Goal: Information Seeking & Learning: Learn about a topic

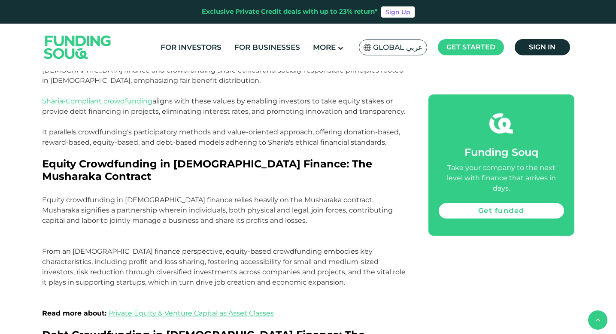
scroll to position [922, 0]
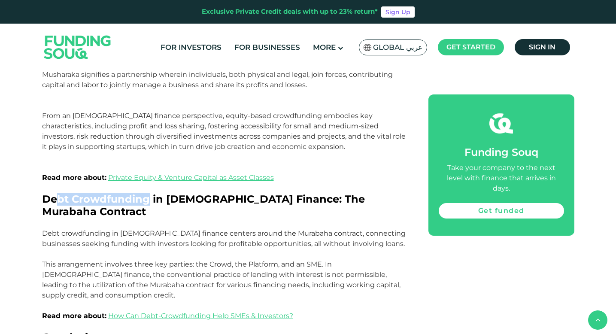
click at [54, 193] on span "Debt Crowdfunding in [DEMOGRAPHIC_DATA] Finance: The Murabaha Contract" at bounding box center [203, 205] width 323 height 25
click at [220, 193] on span "Debt Crowdfunding in [DEMOGRAPHIC_DATA] Finance: The Murabaha Contract" at bounding box center [203, 205] width 323 height 25
drag, startPoint x: 247, startPoint y: 168, endPoint x: 45, endPoint y: 167, distance: 202.0
click at [45, 193] on span "Debt Crowdfunding in [DEMOGRAPHIC_DATA] Finance: The Murabaha Contract" at bounding box center [203, 205] width 323 height 25
copy span "Debt Crowdfunding in [DEMOGRAPHIC_DATA] Finance"
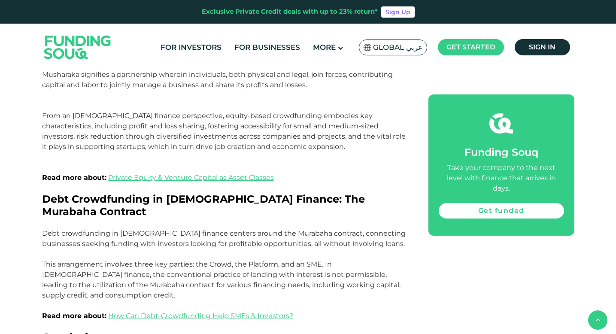
click at [209, 228] on p "Debt crowdfunding in [DEMOGRAPHIC_DATA] finance centers around the Murabaha con…" at bounding box center [225, 274] width 367 height 93
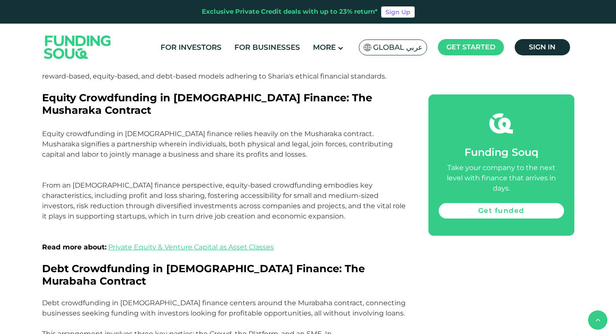
scroll to position [824, 0]
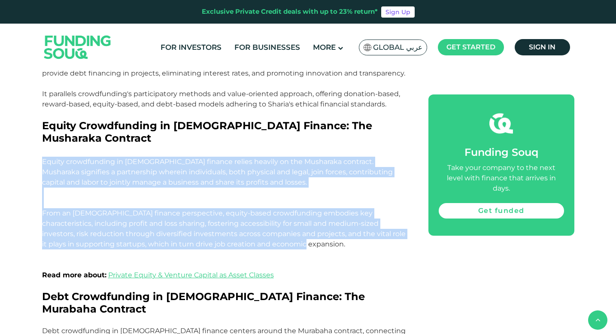
drag, startPoint x: 239, startPoint y: 211, endPoint x: 43, endPoint y: 130, distance: 212.1
click at [43, 157] on p "Equity crowdfunding in [DEMOGRAPHIC_DATA] finance relies heavily on the Mushara…" at bounding box center [225, 224] width 367 height 134
copy p "Equity crowdfunding in [DEMOGRAPHIC_DATA] finance relies heavily on the Mushara…"
